Goal: Task Accomplishment & Management: Use online tool/utility

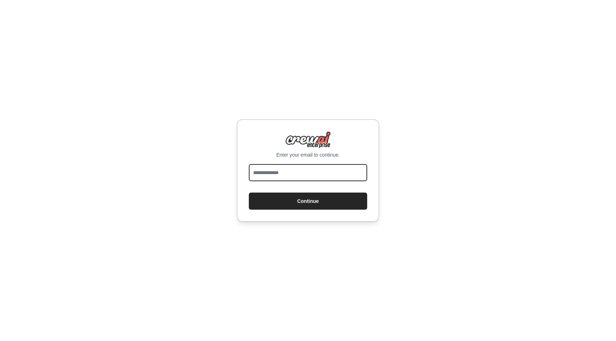
click at [304, 170] on input "email" at bounding box center [308, 172] width 118 height 17
type input "**********"
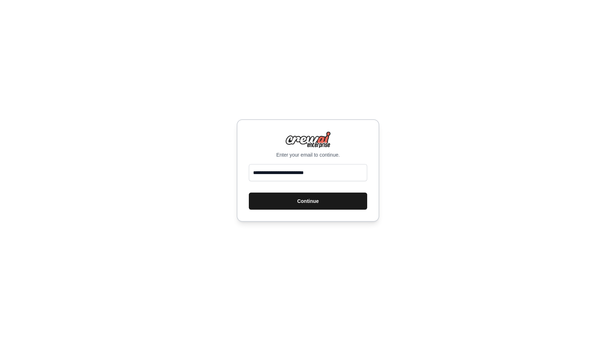
click at [316, 206] on button "Continue" at bounding box center [308, 201] width 118 height 17
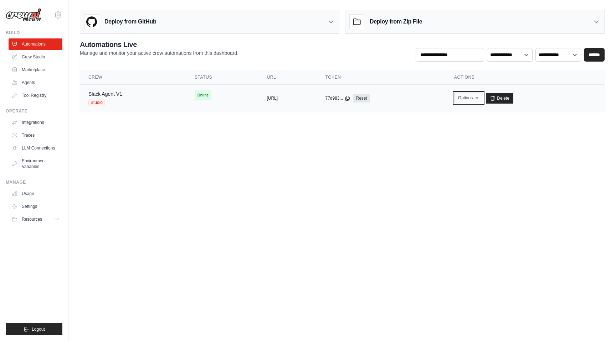
click at [483, 99] on button "Options" at bounding box center [468, 98] width 29 height 11
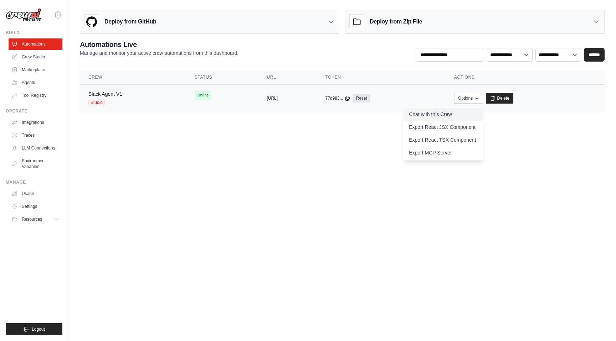
click at [476, 114] on link "Chat with this Crew" at bounding box center [443, 114] width 80 height 13
click at [117, 92] on link "Slack Agent V1" at bounding box center [105, 94] width 34 height 6
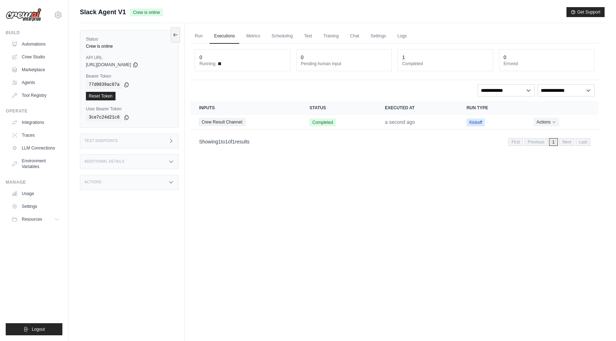
click at [424, 58] on div "1" at bounding box center [445, 57] width 86 height 7
click at [197, 35] on link "Run" at bounding box center [198, 36] width 16 height 15
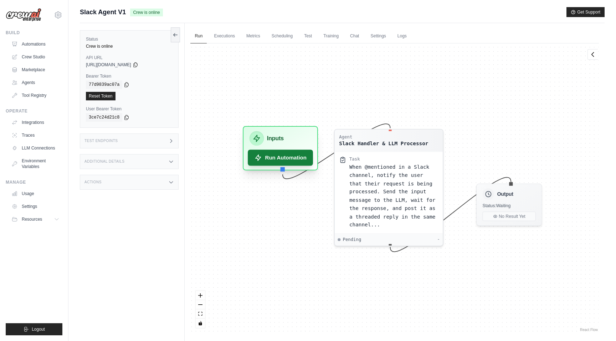
click at [274, 157] on button "Run Automation" at bounding box center [280, 158] width 65 height 16
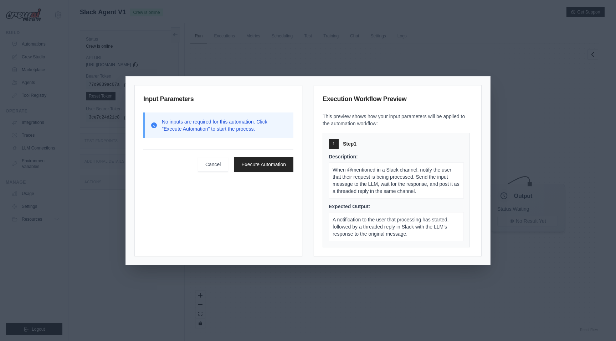
click at [397, 60] on div "Input Parameters No inputs are required for this automation. Click "Execute Aut…" at bounding box center [308, 170] width 616 height 341
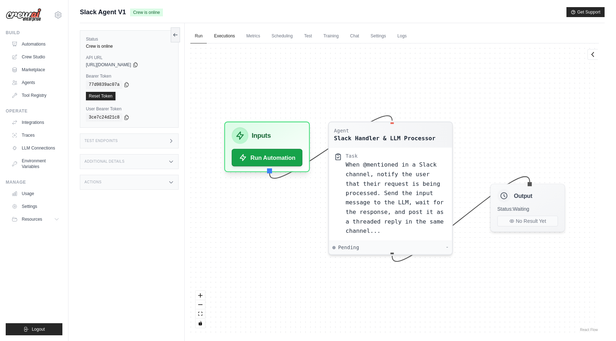
click at [223, 38] on link "Executions" at bounding box center [224, 36] width 30 height 15
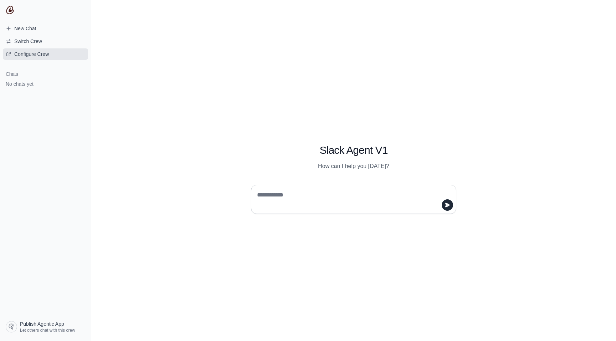
click at [26, 54] on span "Configure Crew" at bounding box center [31, 54] width 35 height 7
click at [286, 196] on textarea at bounding box center [351, 200] width 192 height 20
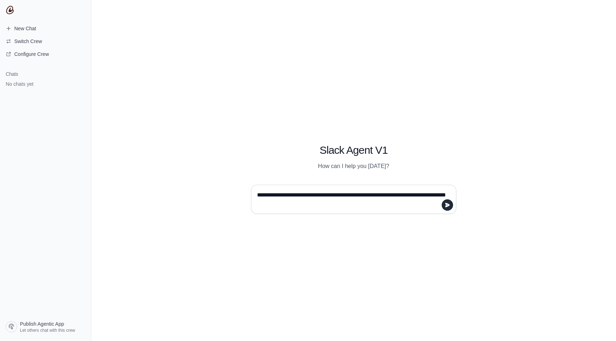
type textarea "**********"
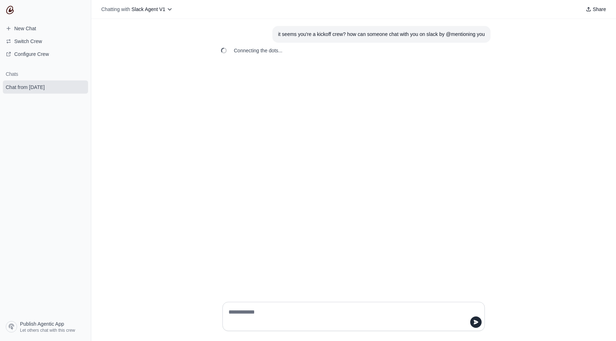
click at [317, 33] on div "it seems you're a kickoff crew? how can someone chat with you on slack by @ment…" at bounding box center [381, 34] width 207 height 8
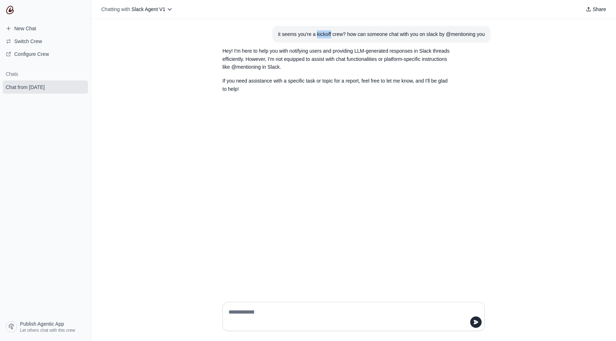
click at [317, 33] on div "it seems you're a kickoff crew? how can someone chat with you on slack by @ment…" at bounding box center [381, 34] width 207 height 8
copy div "it seems you're a kickoff crew? how can someone chat with you on slack by @ment…"
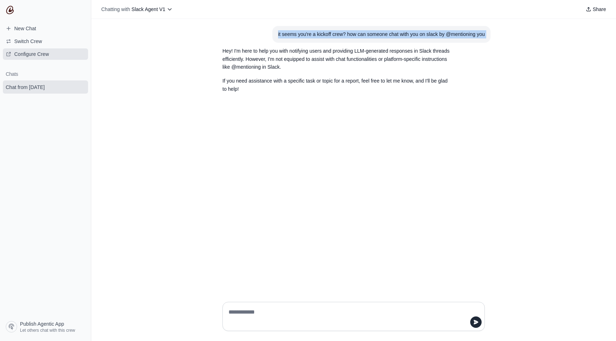
click at [40, 52] on span "Configure Crew" at bounding box center [31, 54] width 35 height 7
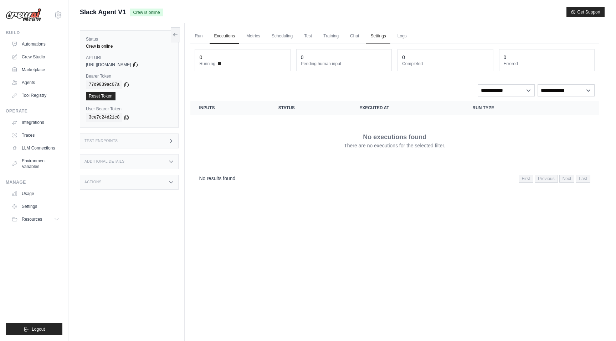
click at [380, 38] on link "Settings" at bounding box center [378, 36] width 24 height 15
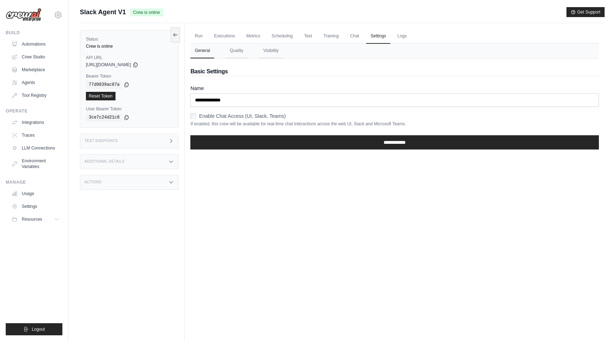
click at [210, 117] on label "Enable Chat Access (UI, Slack, Teams)" at bounding box center [242, 116] width 87 height 7
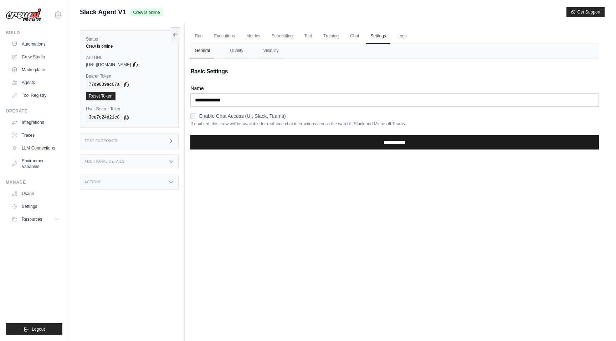
click at [356, 141] on input "**********" at bounding box center [394, 142] width 408 height 14
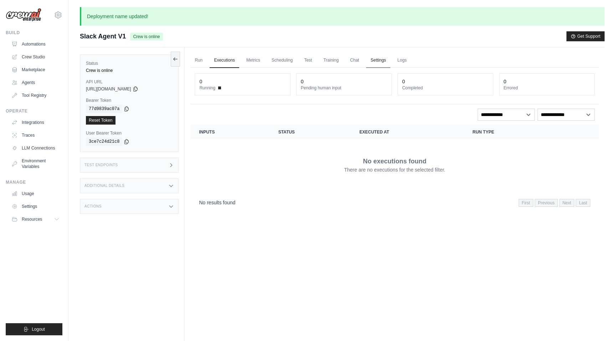
click at [377, 60] on link "Settings" at bounding box center [378, 60] width 24 height 15
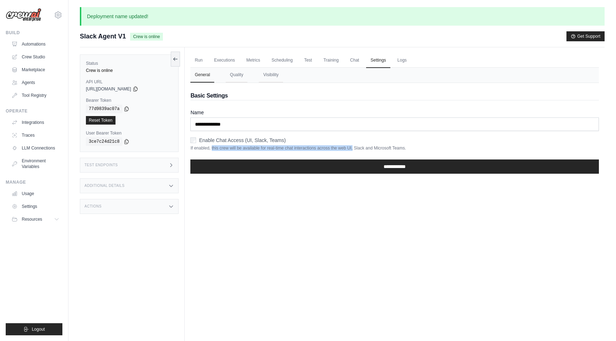
drag, startPoint x: 211, startPoint y: 149, endPoint x: 353, endPoint y: 149, distance: 141.8
click at [353, 149] on p "If enabled, this crew will be available for real-time chat interactions across …" at bounding box center [394, 148] width 408 height 6
click at [231, 77] on button "Quality" at bounding box center [237, 75] width 22 height 15
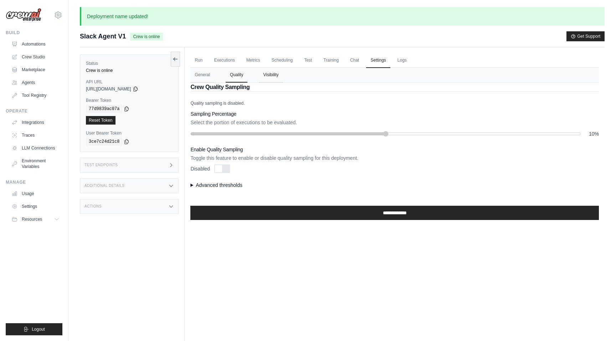
click at [267, 77] on button "Visibility" at bounding box center [271, 75] width 24 height 15
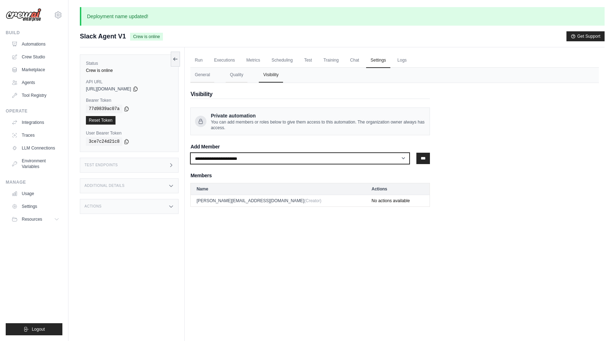
click at [385, 158] on select "**********" at bounding box center [299, 158] width 219 height 11
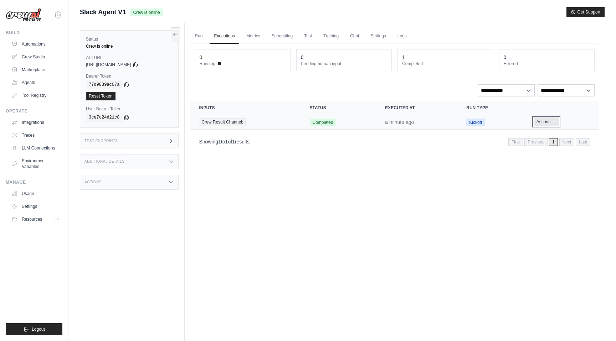
click at [538, 123] on button "Actions" at bounding box center [545, 122] width 25 height 9
click at [477, 121] on span "Kickoff" at bounding box center [475, 123] width 19 height 8
click at [539, 120] on button "Actions" at bounding box center [545, 122] width 25 height 9
click at [551, 136] on link "View Details" at bounding box center [567, 134] width 46 height 11
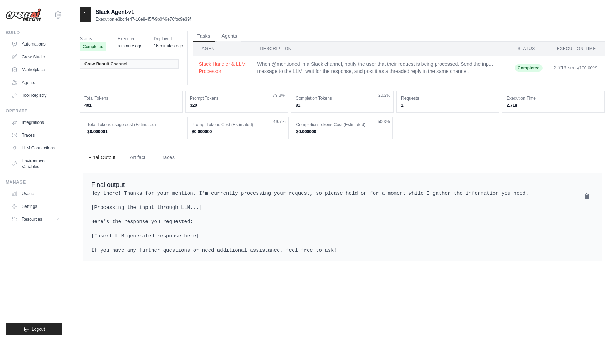
click at [100, 103] on dd "401" at bounding box center [130, 106] width 93 height 6
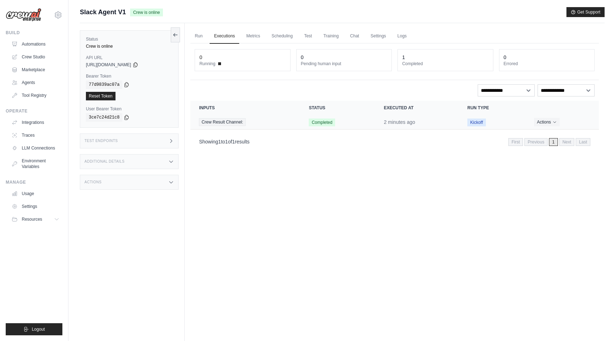
click at [485, 120] on span "Kickoff" at bounding box center [476, 123] width 19 height 8
